Goal: Task Accomplishment & Management: Manage account settings

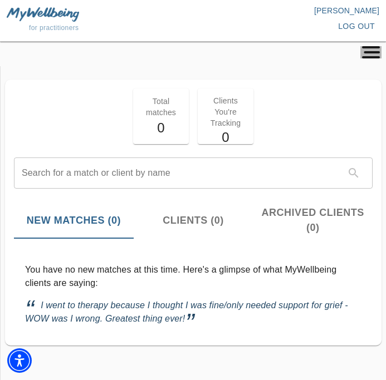
click at [366, 55] on icon "button" at bounding box center [370, 52] width 21 height 12
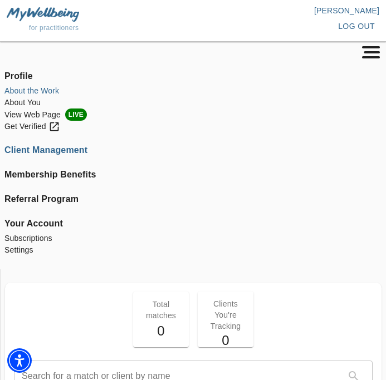
click at [23, 89] on li "About the Work" at bounding box center [192, 91] width 377 height 12
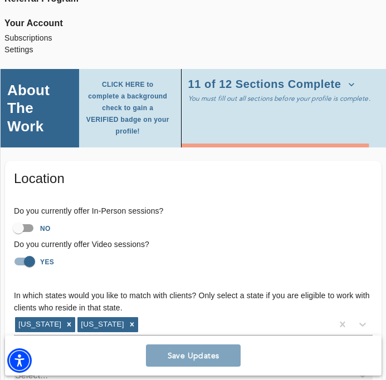
scroll to position [219, 0]
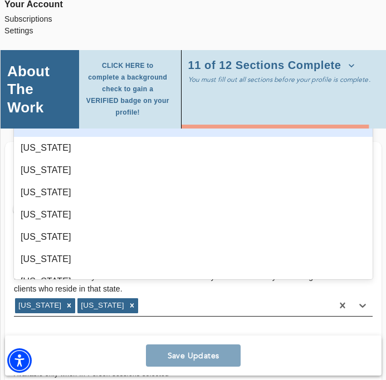
click at [147, 297] on div "[US_STATE] [US_STATE]" at bounding box center [173, 306] width 319 height 18
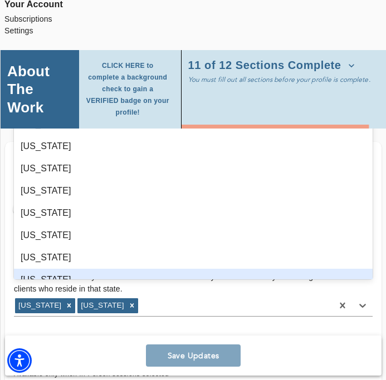
scroll to position [162, 0]
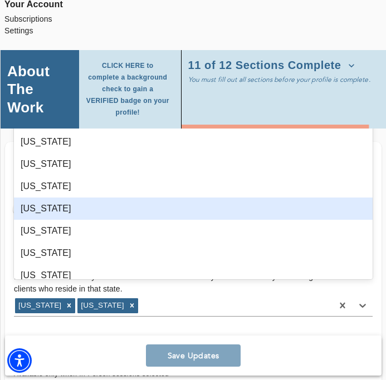
click at [64, 205] on div "[US_STATE]" at bounding box center [193, 209] width 359 height 22
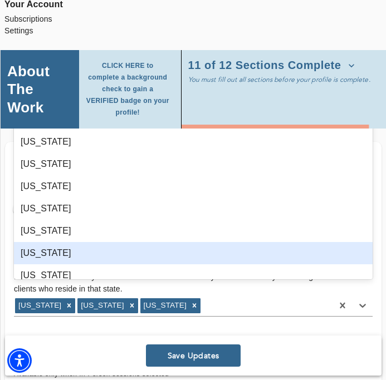
click at [121, 335] on h6 "For practitioners in [US_STATE], select up to 5 neighborhoods near your office(…" at bounding box center [193, 341] width 359 height 12
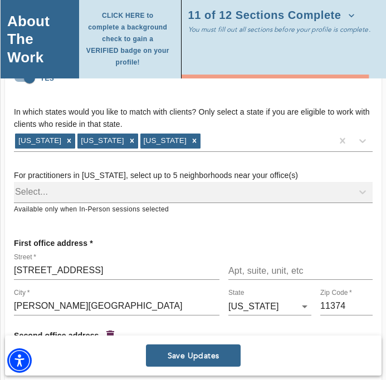
scroll to position [380, 0]
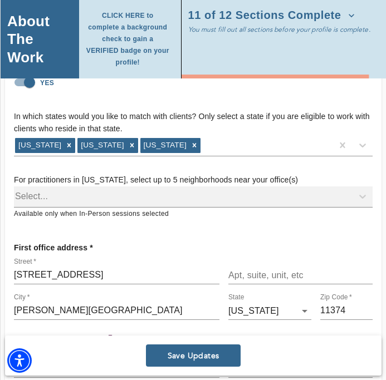
click at [94, 187] on div "Select..." at bounding box center [193, 197] width 359 height 21
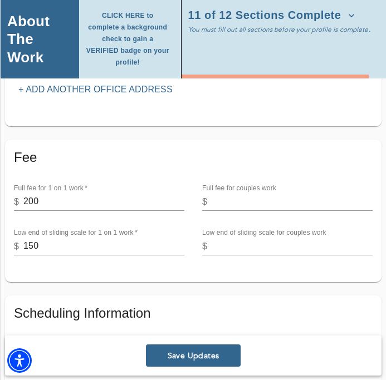
scroll to position [748, 0]
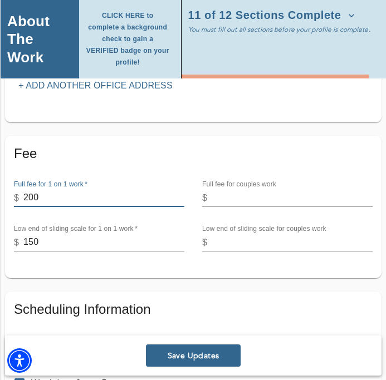
click at [43, 189] on input "200" at bounding box center [103, 198] width 161 height 18
drag, startPoint x: 43, startPoint y: 185, endPoint x: 14, endPoint y: 187, distance: 29.0
click at [14, 189] on div "$ 200" at bounding box center [99, 198] width 170 height 18
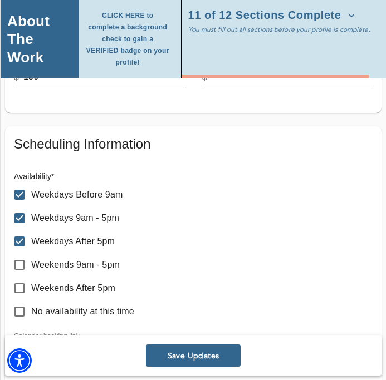
scroll to position [917, 0]
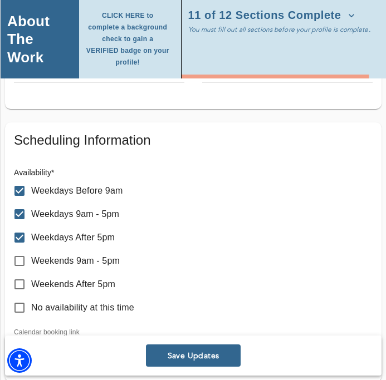
type input "250"
click at [12, 179] on input "Weekdays Before 9am" at bounding box center [19, 190] width 23 height 23
checkbox input "false"
click at [17, 226] on input "Weekdays After 5pm" at bounding box center [19, 237] width 23 height 23
checkbox input "false"
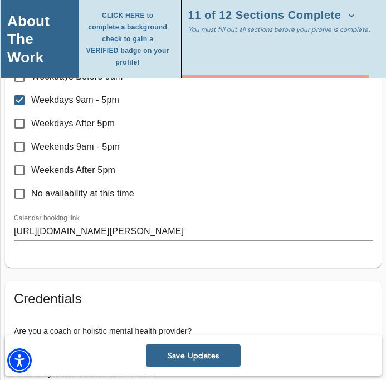
scroll to position [1033, 0]
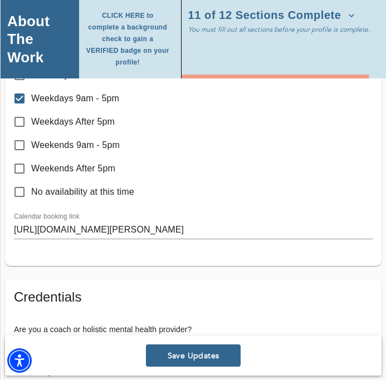
click at [154, 222] on input "[URL][DOMAIN_NAME][PERSON_NAME]" at bounding box center [193, 231] width 359 height 18
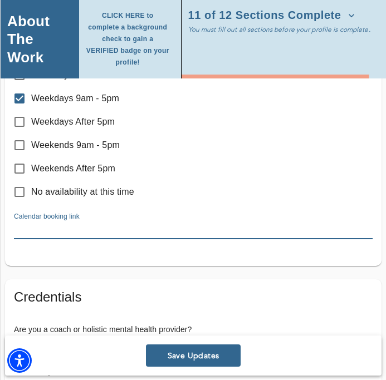
paste input "[URL][DOMAIN_NAME]"
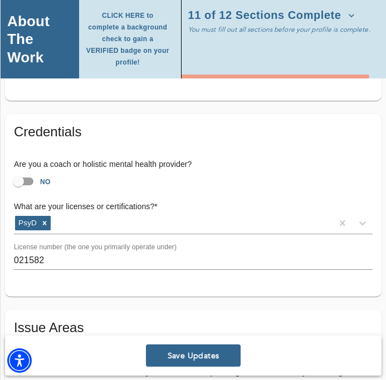
scroll to position [1211, 0]
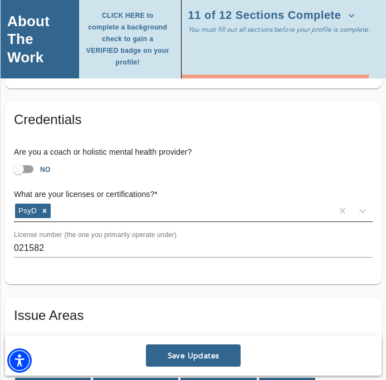
type input "[URL][DOMAIN_NAME]"
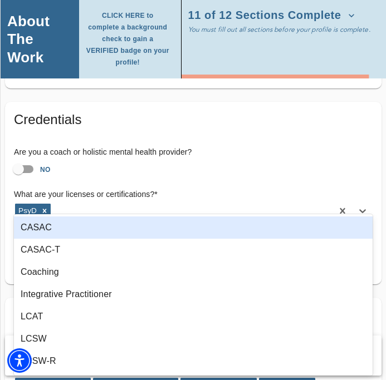
click at [176, 202] on div "PsyD" at bounding box center [173, 211] width 319 height 18
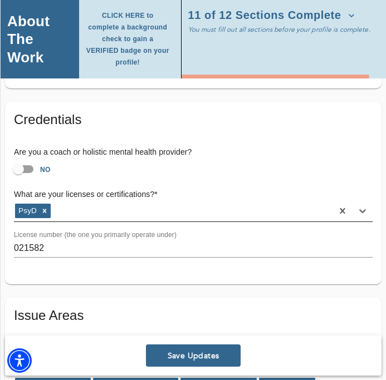
click at [176, 202] on div "PsyD" at bounding box center [173, 211] width 319 height 18
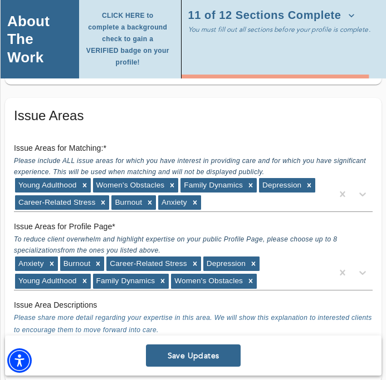
scroll to position [1412, 0]
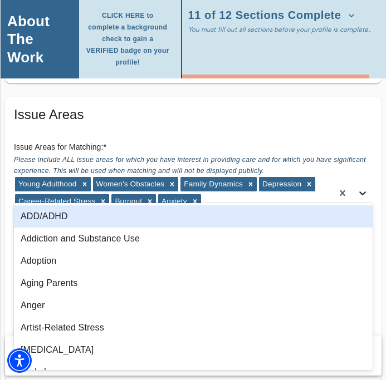
click at [364, 192] on icon at bounding box center [362, 194] width 7 height 4
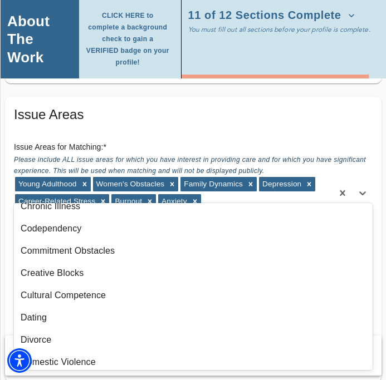
scroll to position [214, 0]
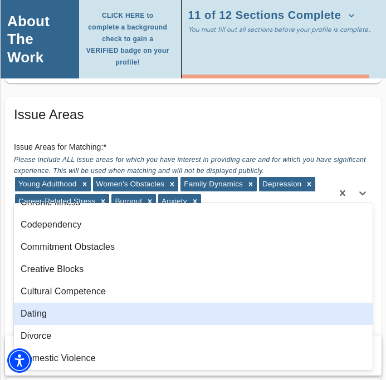
click at [137, 310] on div "Dating" at bounding box center [193, 314] width 359 height 22
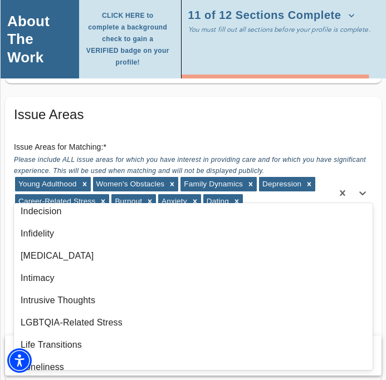
scroll to position [710, 0]
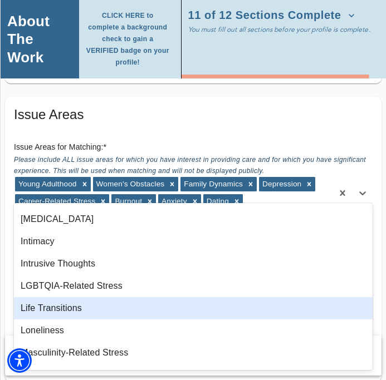
click at [227, 304] on div "Life Transitions" at bounding box center [193, 308] width 359 height 22
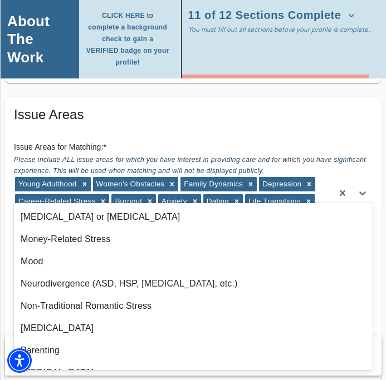
scroll to position [871, 0]
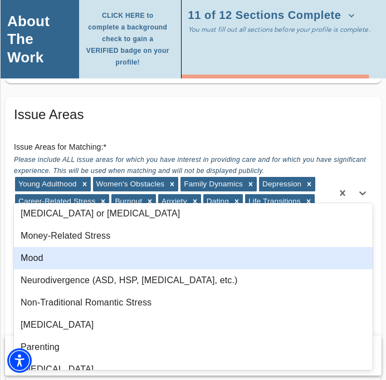
click at [153, 256] on div "Mood" at bounding box center [193, 258] width 359 height 22
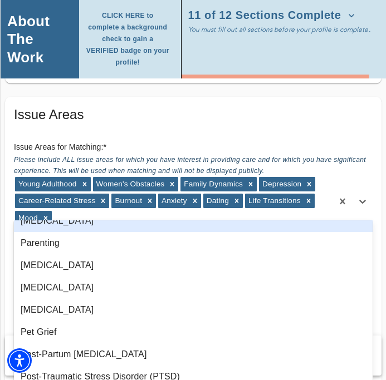
scroll to position [972, 0]
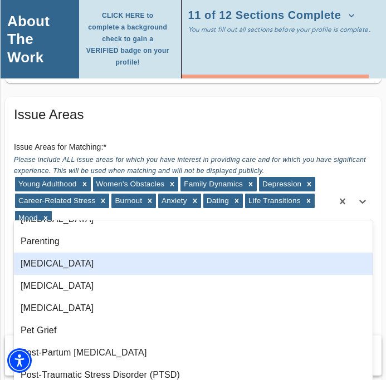
click at [104, 270] on div "[MEDICAL_DATA]" at bounding box center [193, 264] width 359 height 22
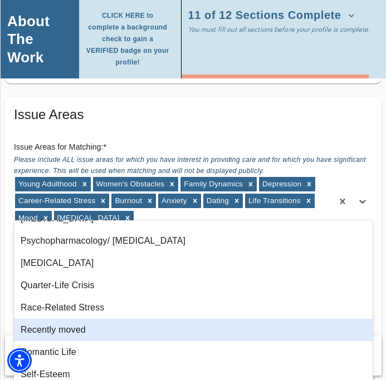
scroll to position [1153, 0]
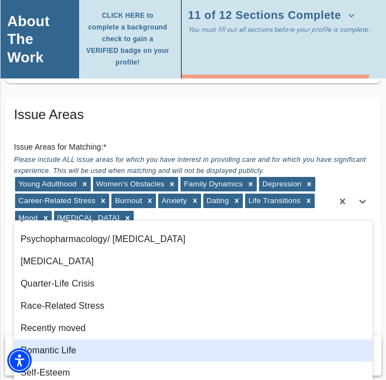
click at [133, 357] on div "Romantic Life" at bounding box center [193, 351] width 359 height 22
click at [128, 356] on div "Self-Esteem" at bounding box center [193, 351] width 359 height 22
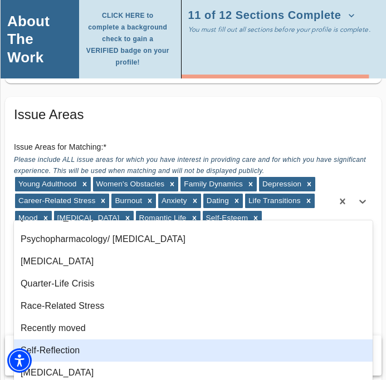
click at [128, 356] on div "Self-Reflection" at bounding box center [193, 351] width 359 height 22
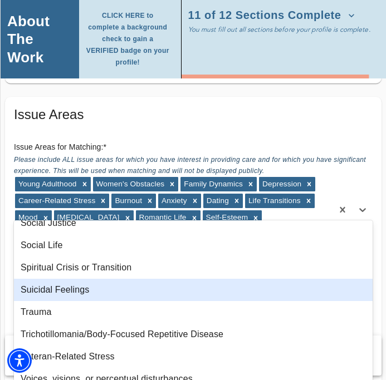
scroll to position [1441, 0]
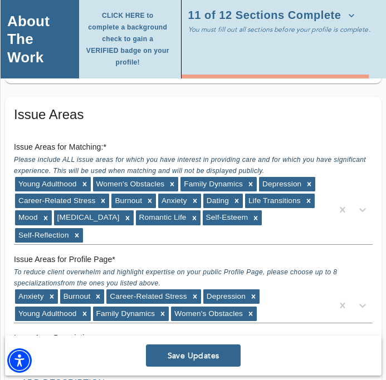
click at [233, 108] on h5 "Issue Areas" at bounding box center [193, 115] width 359 height 18
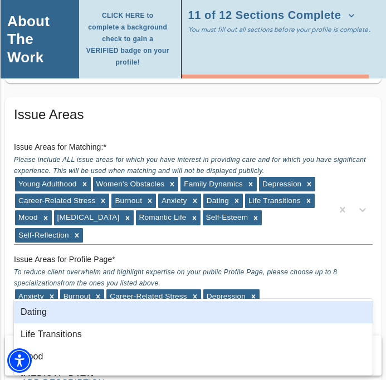
click at [366, 296] on div at bounding box center [362, 306] width 20 height 20
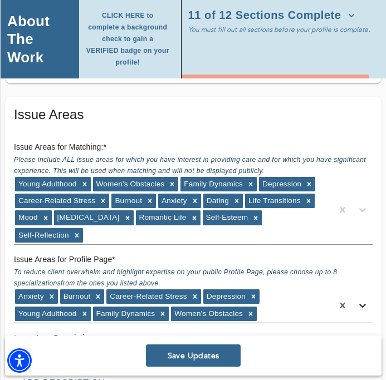
click at [366, 300] on icon at bounding box center [362, 305] width 11 height 11
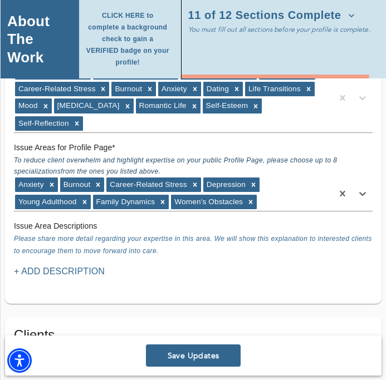
scroll to position [1525, 0]
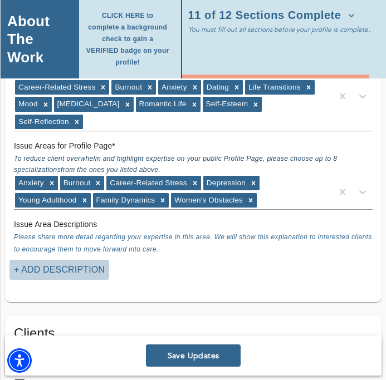
click at [76, 263] on p "+ Add Description" at bounding box center [59, 269] width 91 height 13
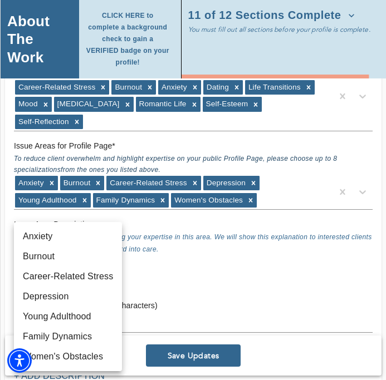
click at [192, 212] on div at bounding box center [193, 190] width 386 height 380
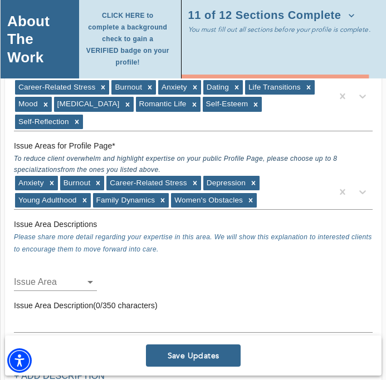
click at [368, 345] on icon "button" at bounding box center [362, 351] width 13 height 13
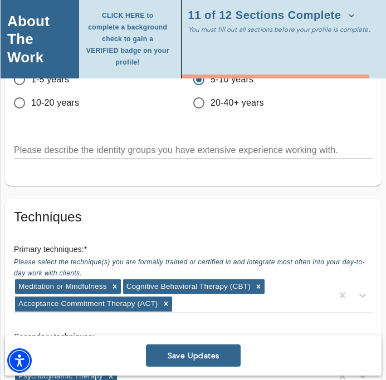
scroll to position [2036, 0]
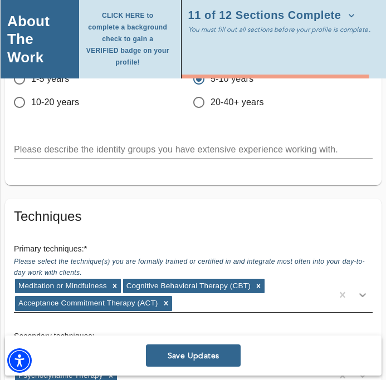
click at [370, 285] on div at bounding box center [362, 295] width 20 height 20
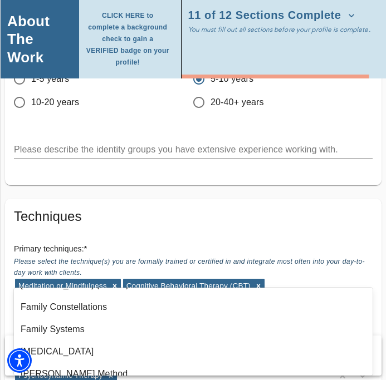
scroll to position [375, 0]
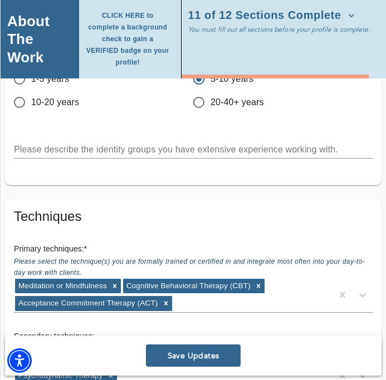
click at [170, 208] on div "Techniques Primary techniques: * Please select the technique(s) you are formall…" at bounding box center [193, 338] width 359 height 261
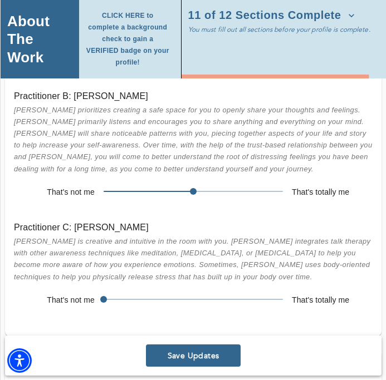
scroll to position [2664, 0]
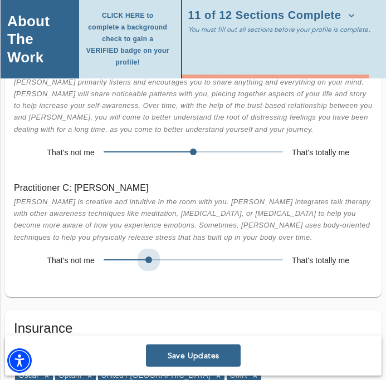
drag, startPoint x: 100, startPoint y: 229, endPoint x: 135, endPoint y: 228, distance: 35.1
click at [135, 252] on span at bounding box center [193, 260] width 179 height 16
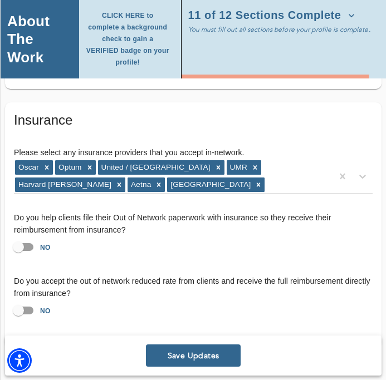
scroll to position [2882, 0]
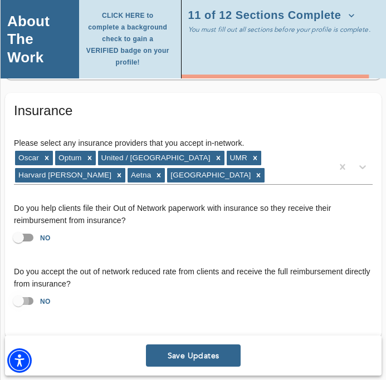
click at [25, 291] on input "NO" at bounding box center [18, 301] width 63 height 21
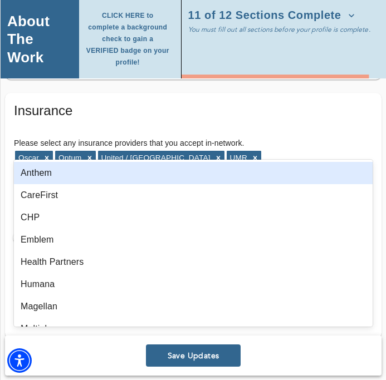
click at [365, 161] on icon at bounding box center [362, 166] width 11 height 11
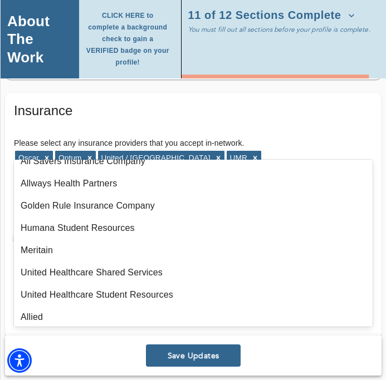
scroll to position [841, 0]
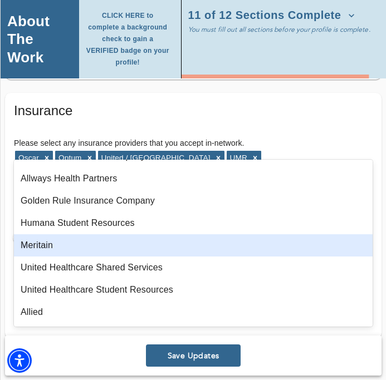
click at [105, 244] on div "Meritain" at bounding box center [193, 245] width 359 height 22
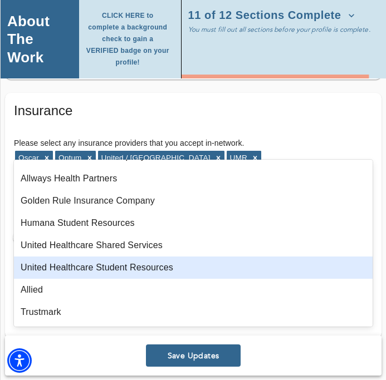
click at [127, 266] on div "United Healthcare Student Resources" at bounding box center [193, 268] width 359 height 22
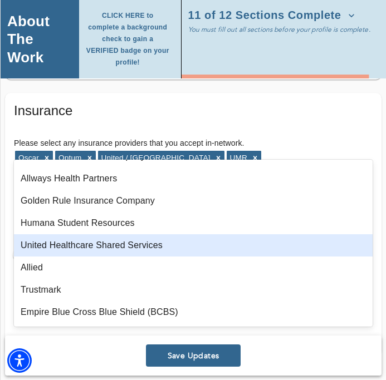
click at [119, 244] on div "United Healthcare Shared Services" at bounding box center [193, 245] width 359 height 22
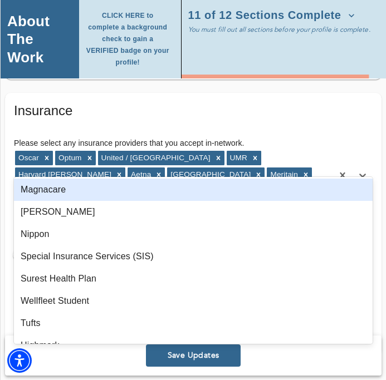
scroll to position [1085, 0]
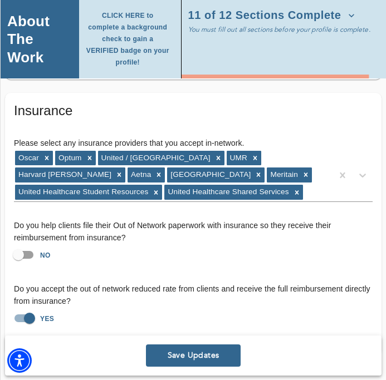
click at [81, 356] on div "Save Updates" at bounding box center [193, 356] width 376 height 40
click at [29, 308] on input "YES" at bounding box center [29, 318] width 63 height 21
checkbox input "false"
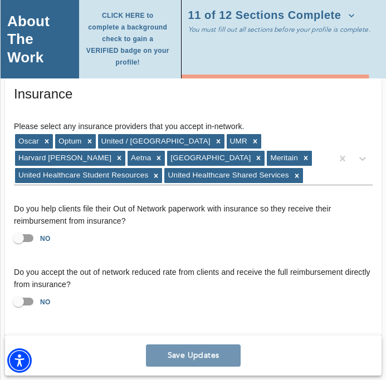
click at [176, 352] on button "Save Updates" at bounding box center [193, 356] width 95 height 22
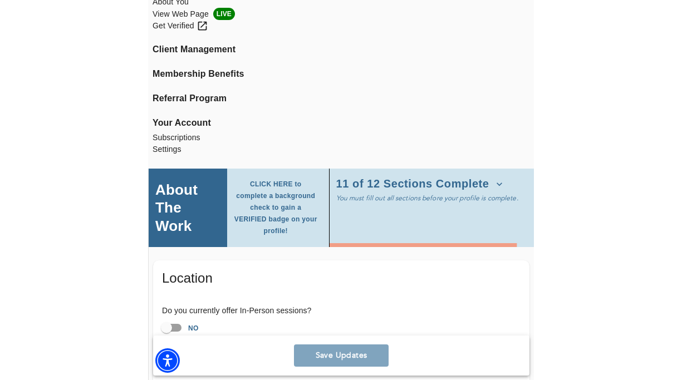
scroll to position [0, 0]
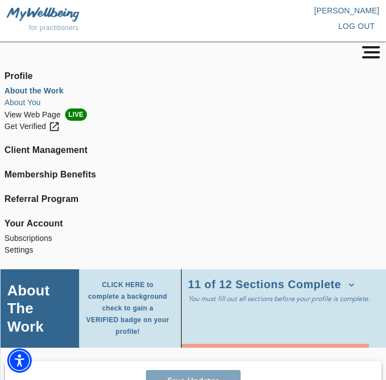
click at [17, 103] on li "About You" at bounding box center [192, 103] width 377 height 12
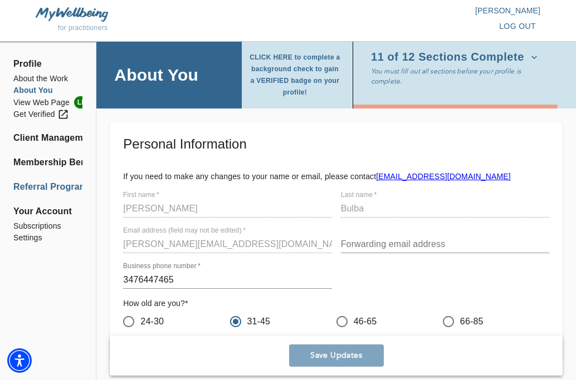
click at [22, 188] on li "Referral Program" at bounding box center [47, 186] width 69 height 13
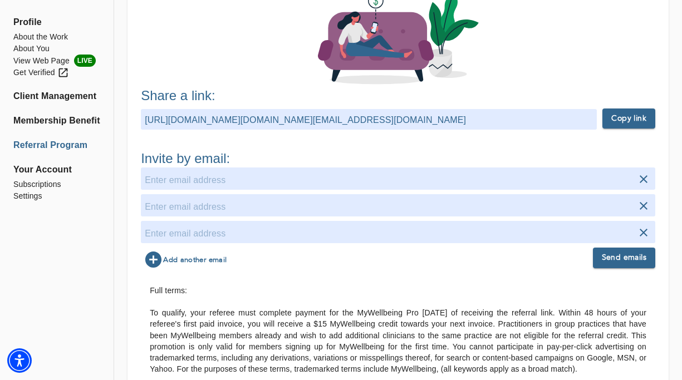
scroll to position [170, 0]
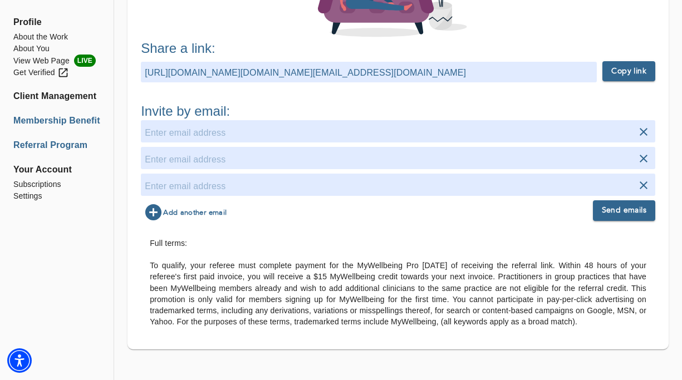
click at [53, 119] on li "Membership Benefits" at bounding box center [56, 120] width 87 height 13
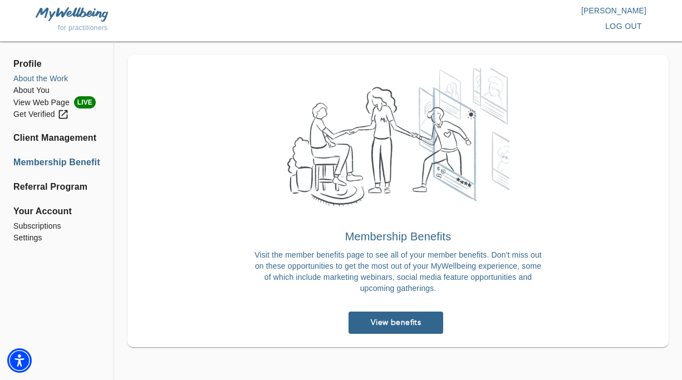
click at [31, 79] on li "About the Work" at bounding box center [56, 79] width 87 height 12
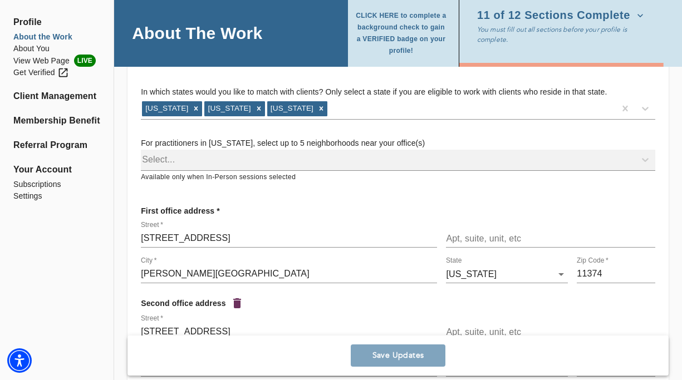
scroll to position [141, 0]
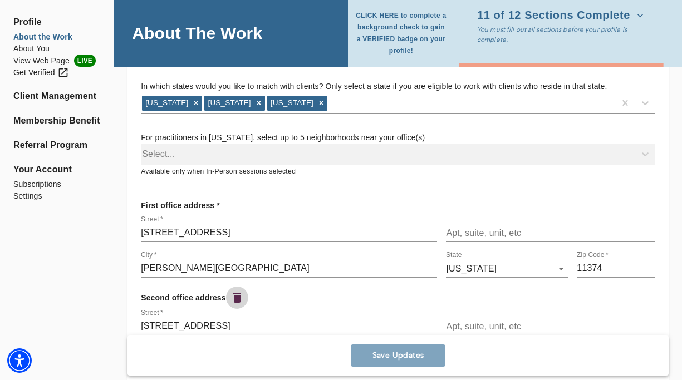
click at [238, 295] on icon "button" at bounding box center [237, 298] width 8 height 10
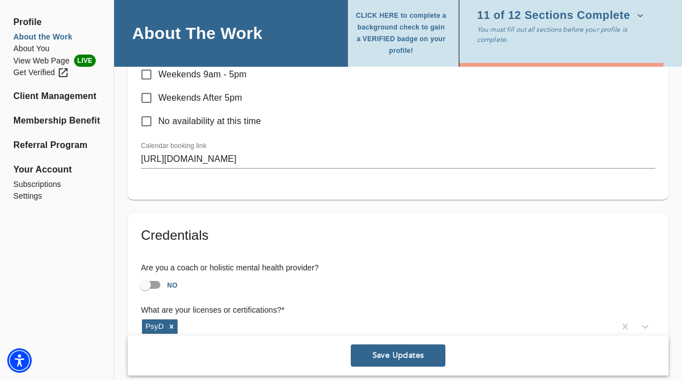
scroll to position [754, 0]
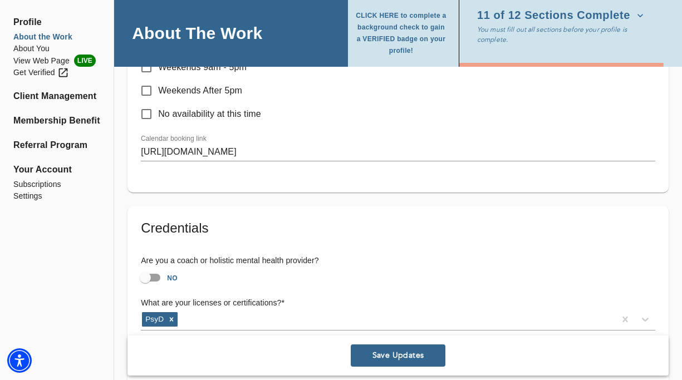
click at [385, 341] on div "Save Updates" at bounding box center [398, 356] width 541 height 40
click at [385, 353] on span "Save Updates" at bounding box center [398, 356] width 86 height 11
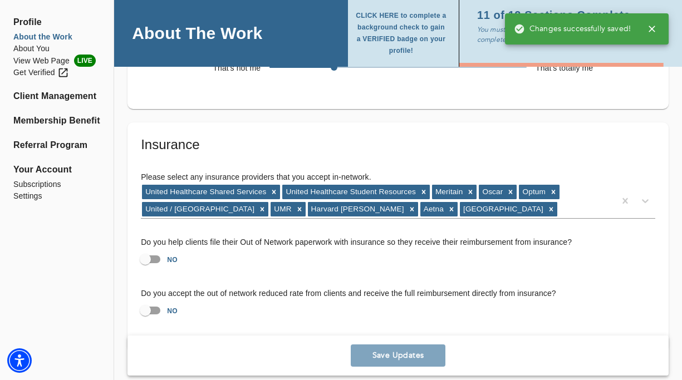
scroll to position [2440, 0]
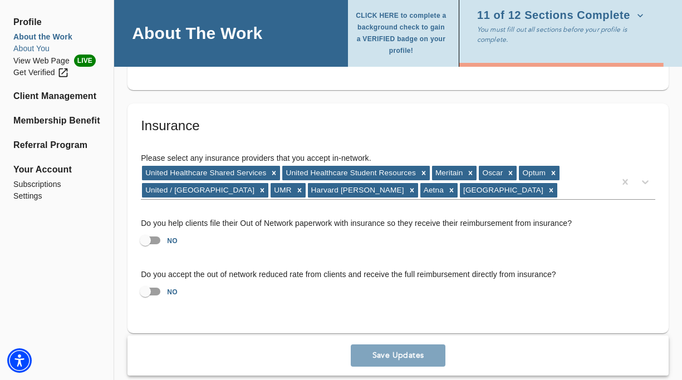
click at [38, 47] on li "About You" at bounding box center [56, 49] width 87 height 12
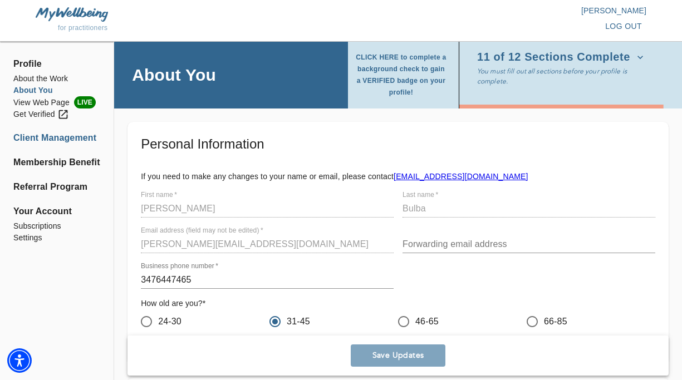
click at [40, 135] on li "Client Management" at bounding box center [56, 137] width 87 height 13
